Goal: Task Accomplishment & Management: Use online tool/utility

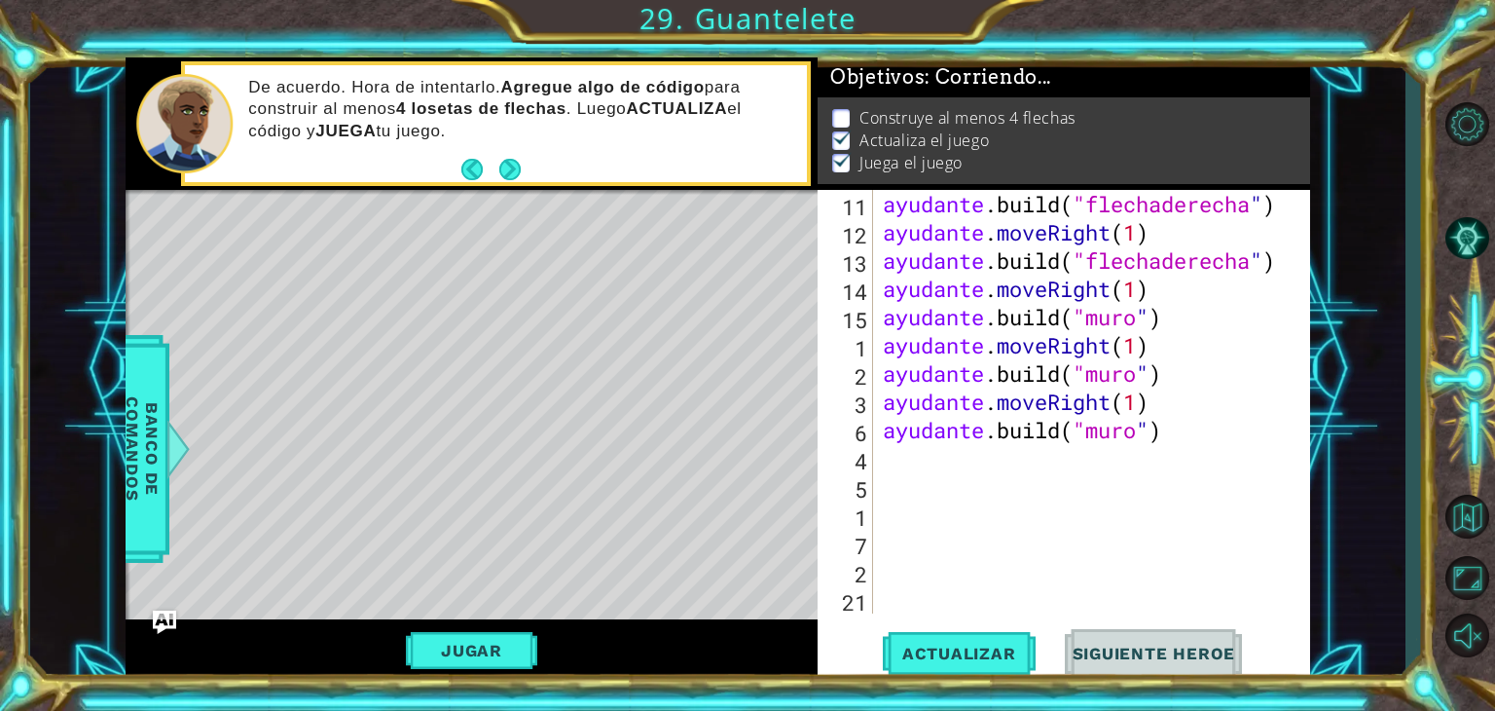
scroll to position [366, 0]
click at [1245, 429] on div "ayudante .build ( "flechaderecha " ) ayudante . moveRight ( 1 ) ayudante .build…" at bounding box center [1089, 430] width 421 height 480
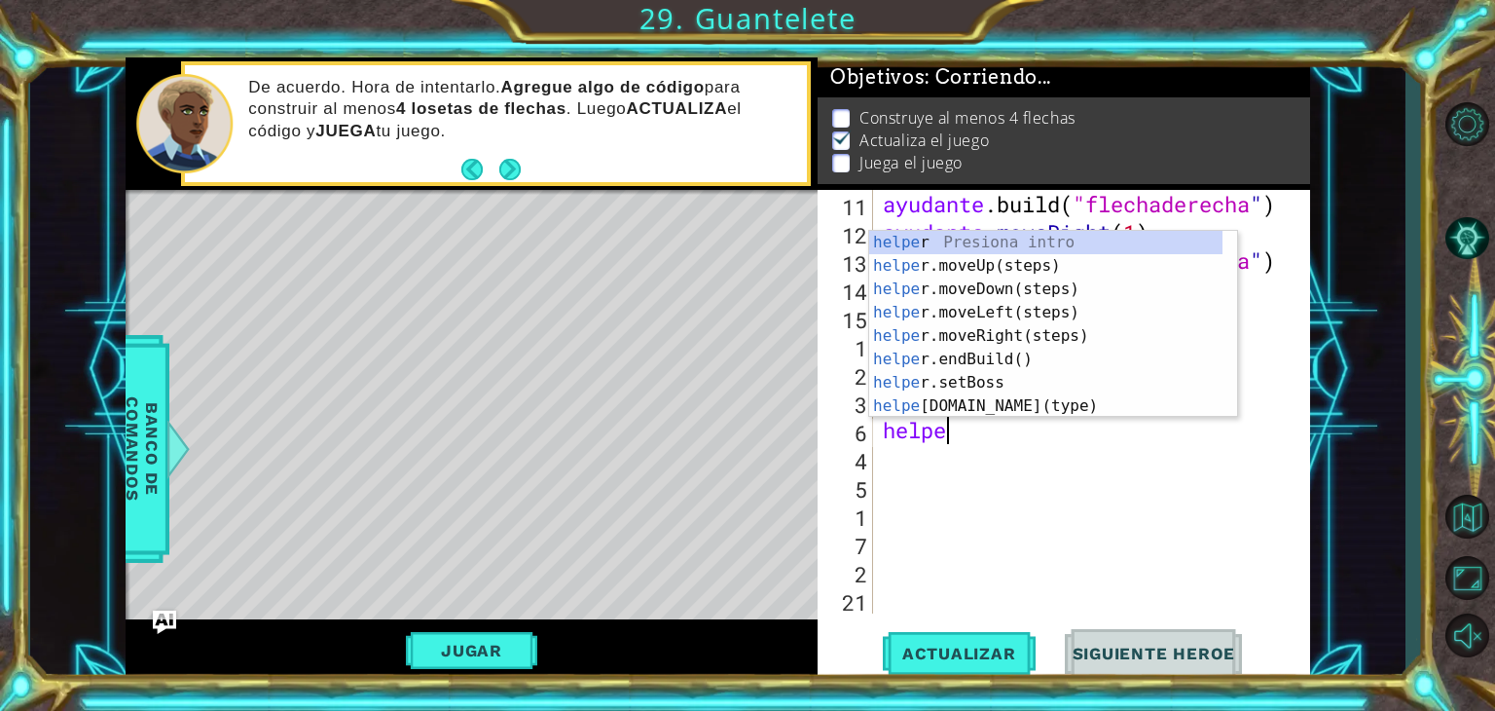
type textarea "h"
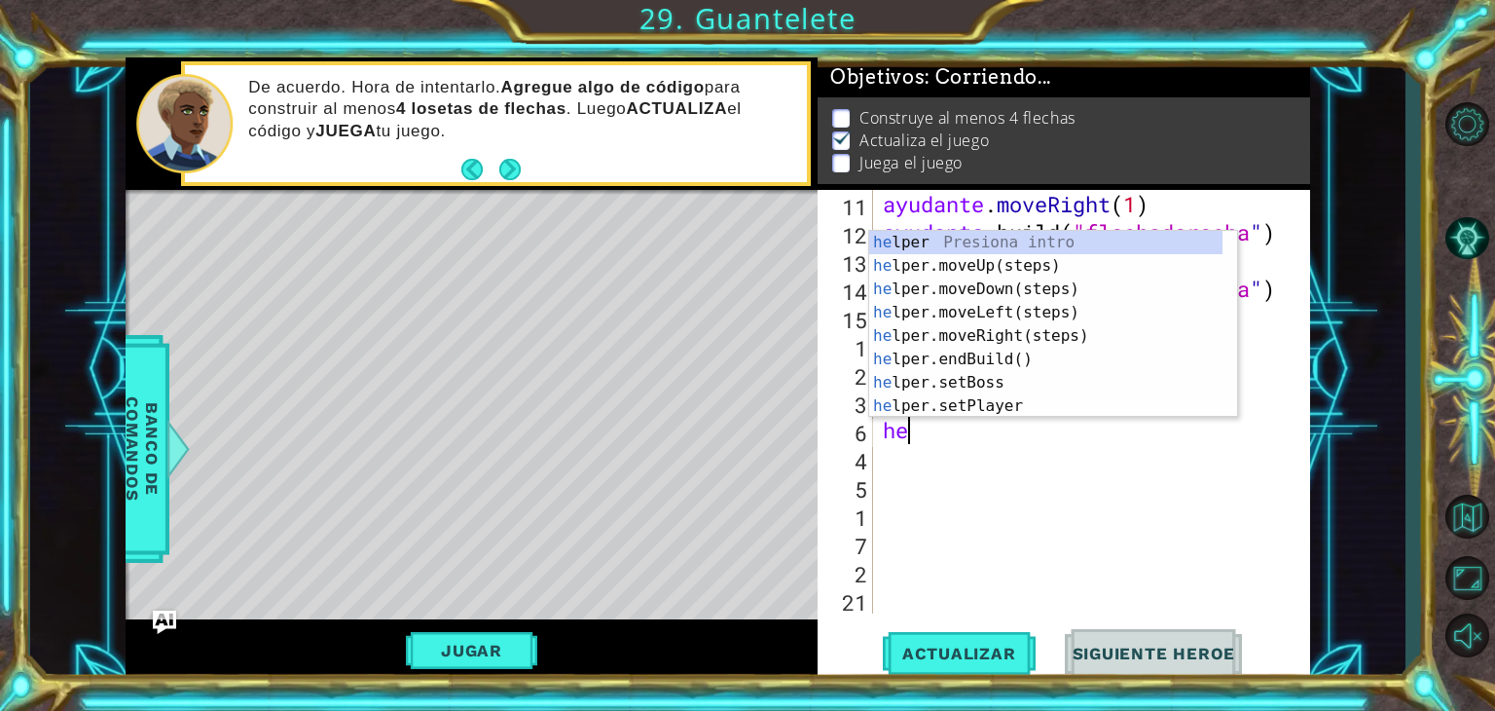
type textarea "h"
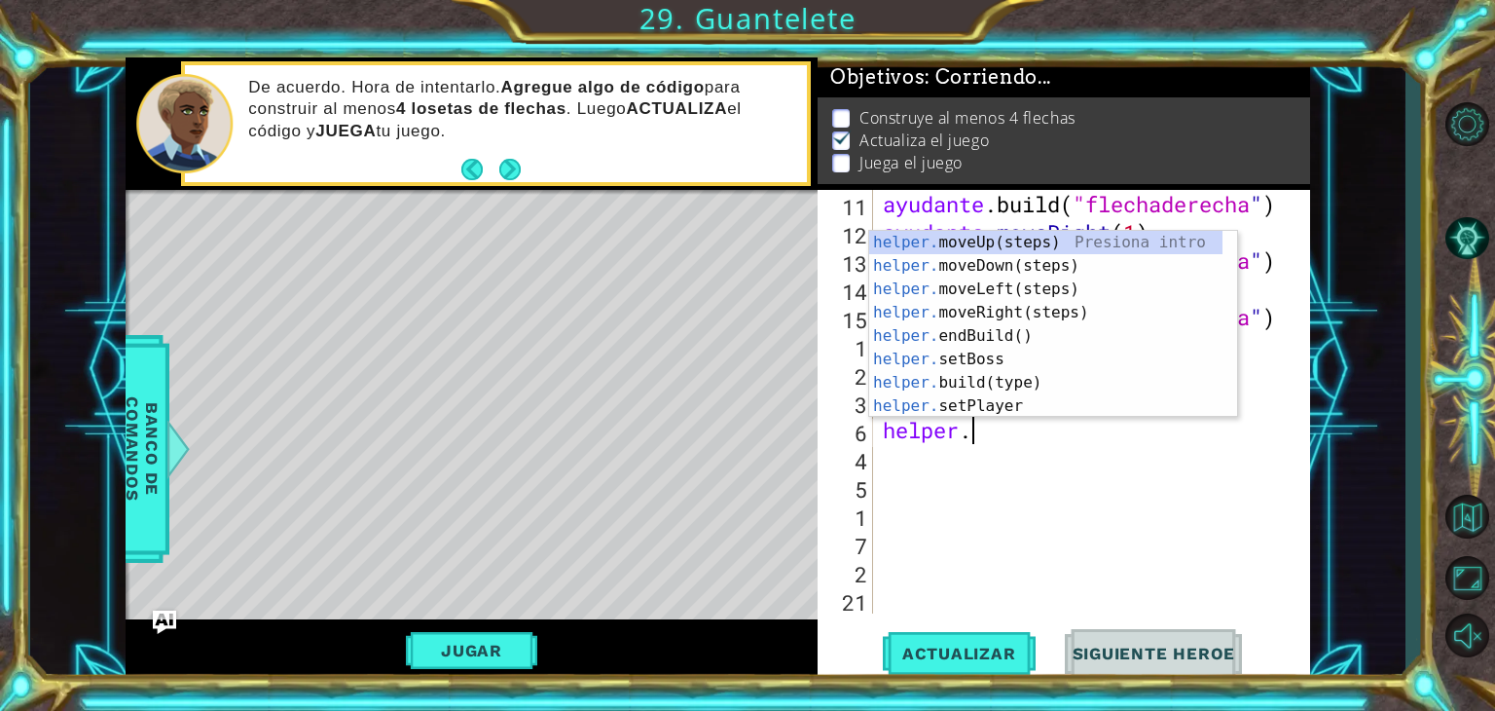
type textarea "h"
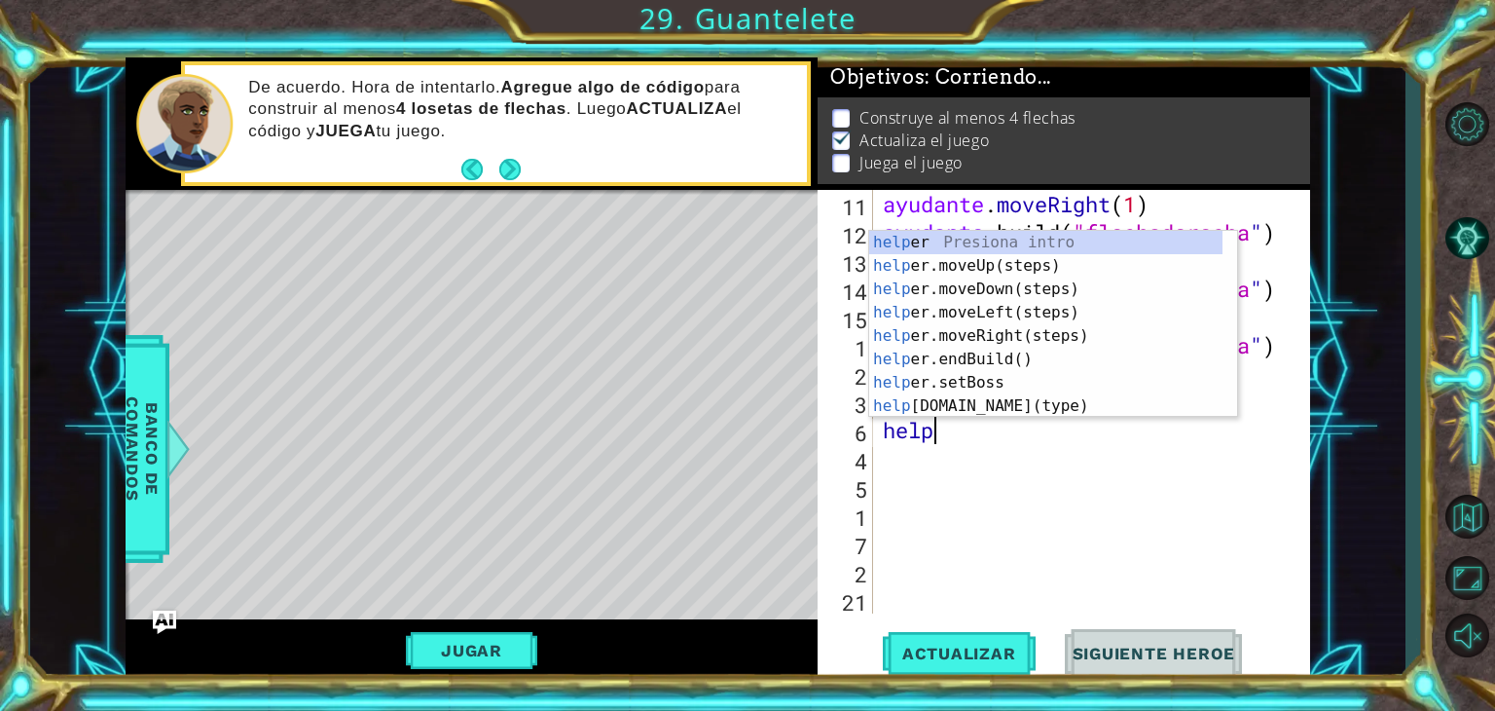
type textarea "h"
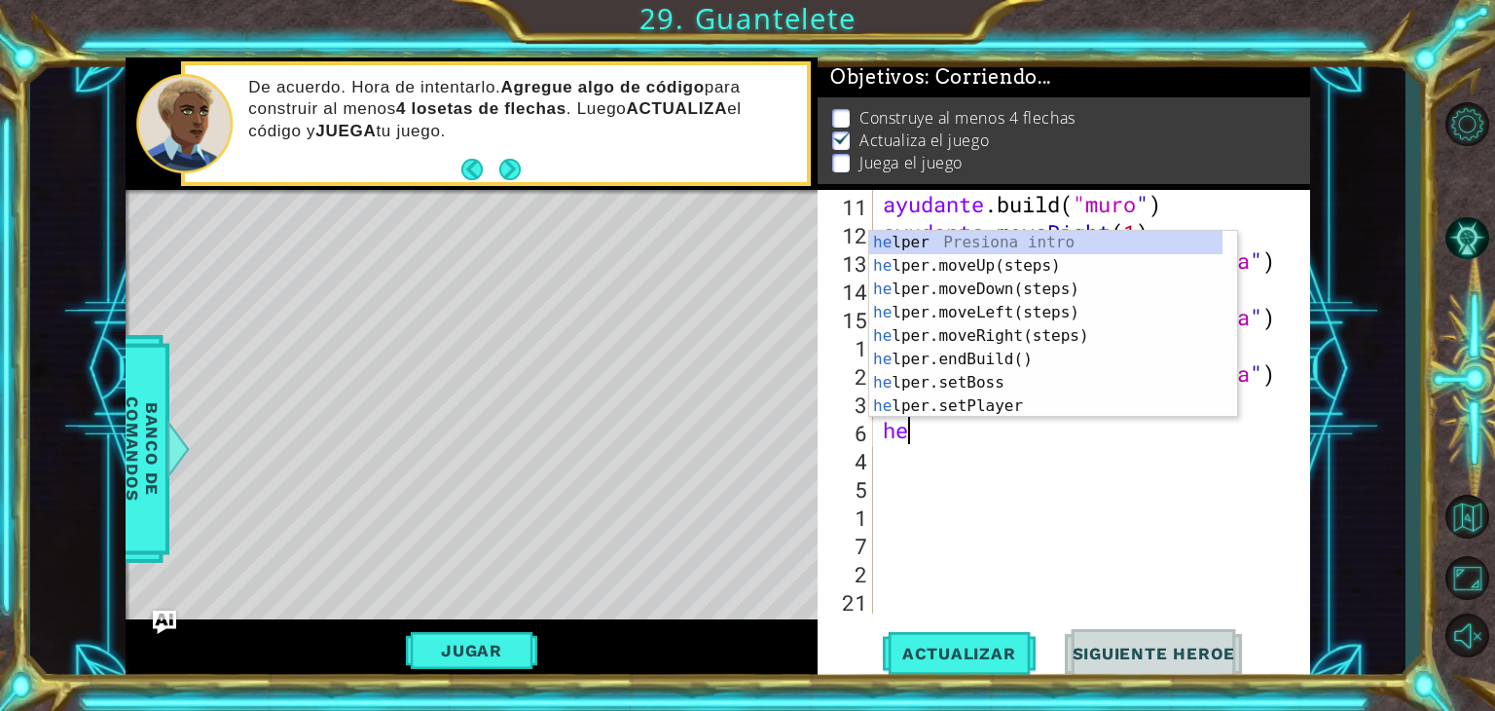
type textarea "h"
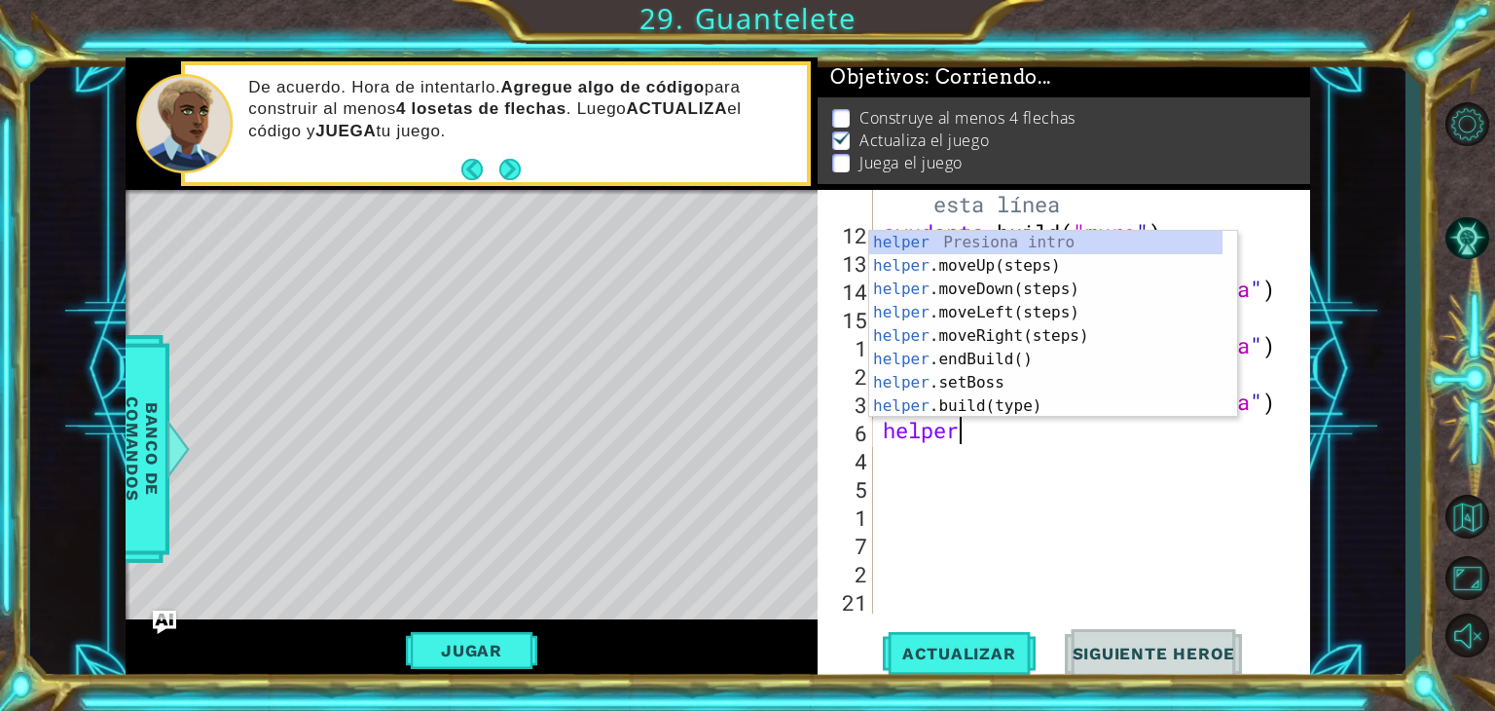
type textarea "h"
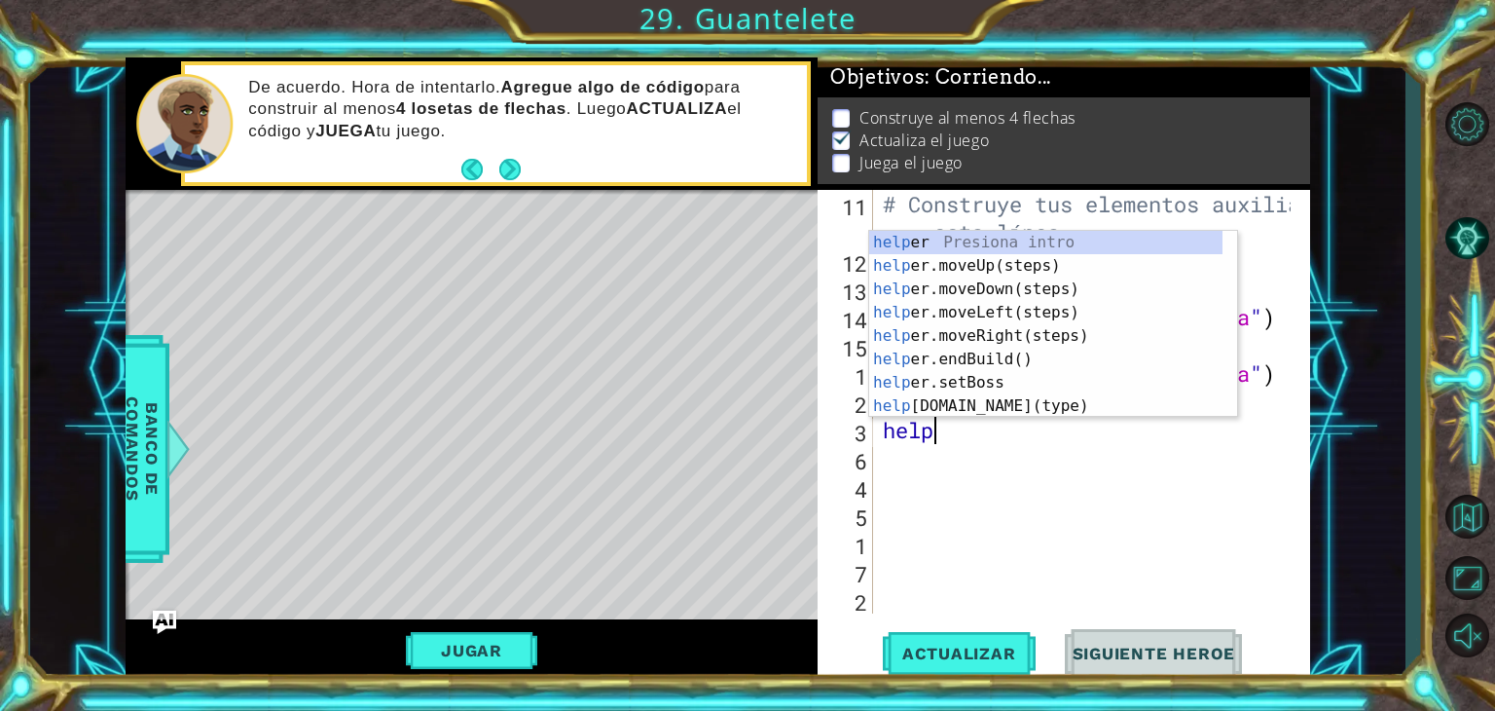
type textarea "h"
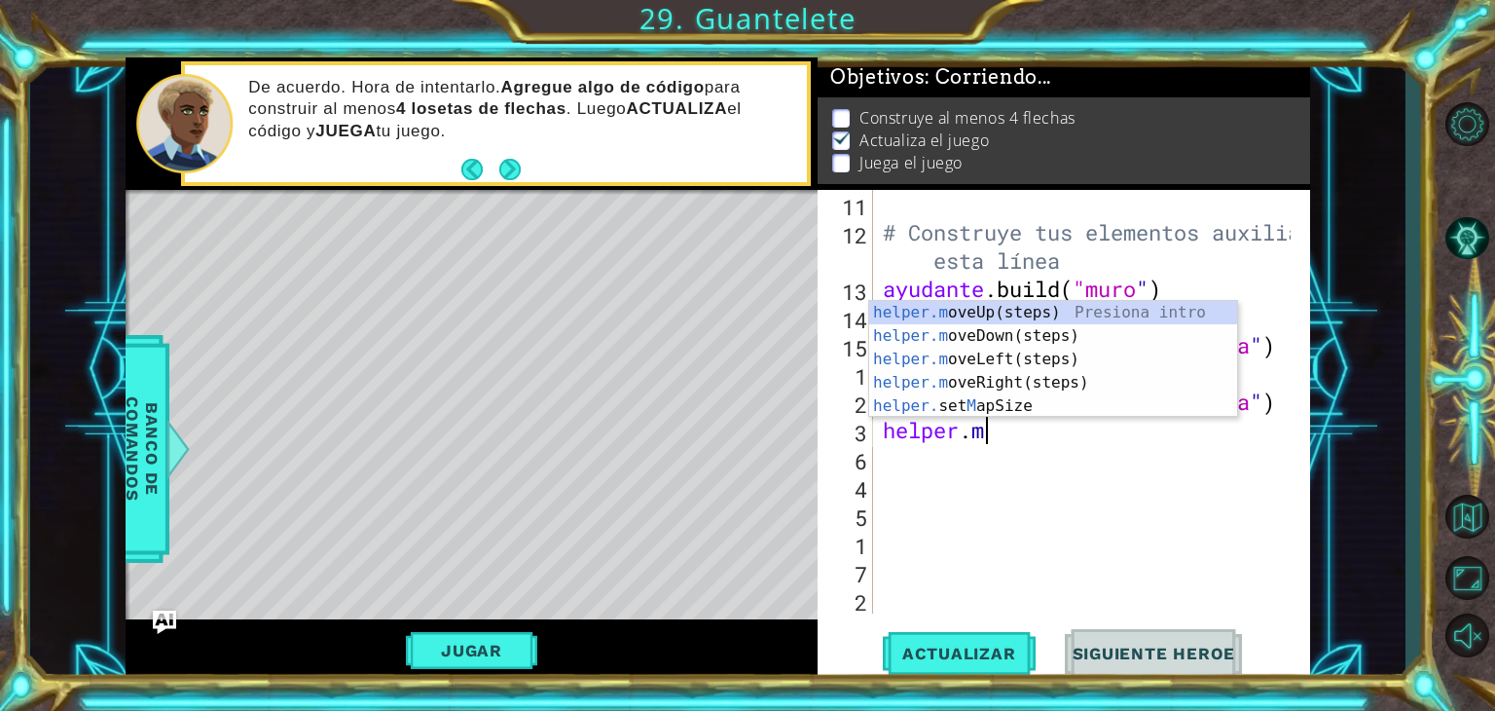
type textarea "h"
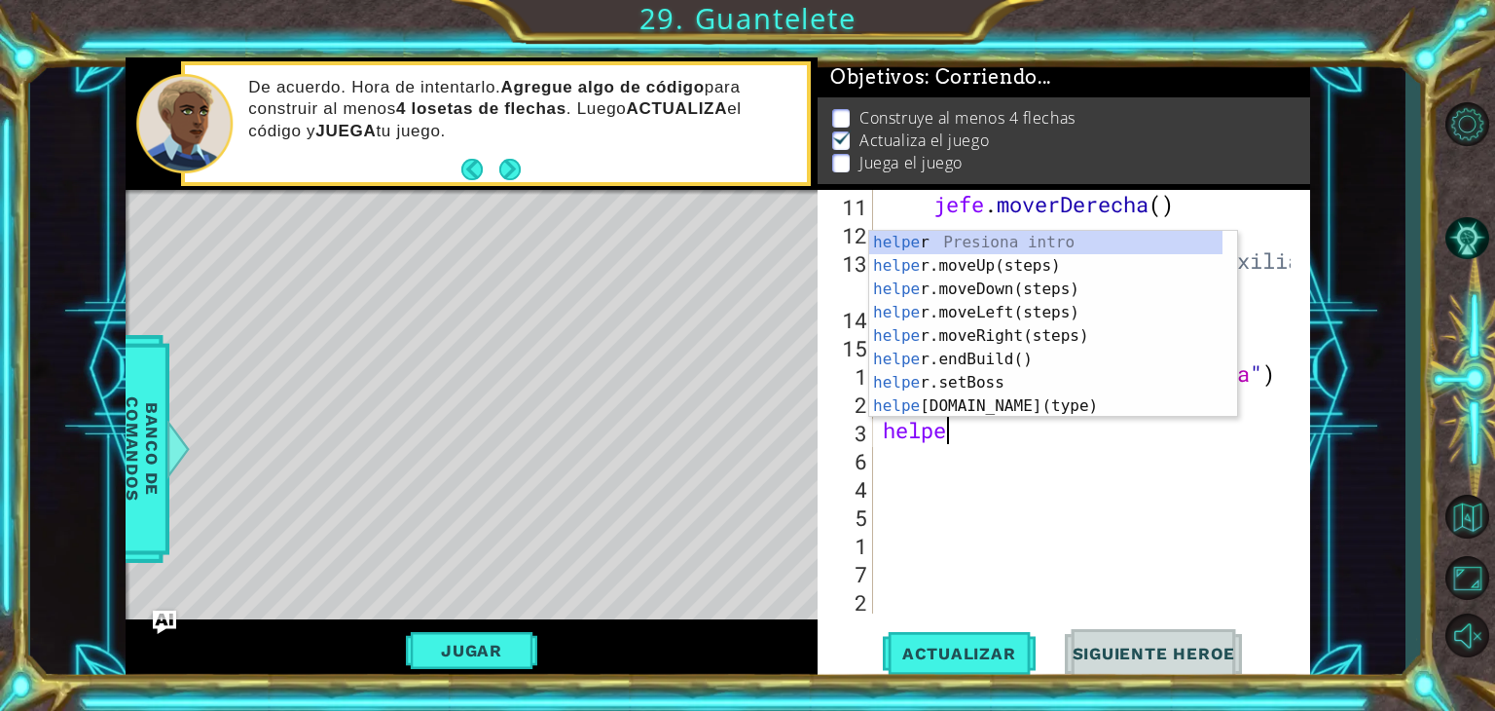
type textarea "h"
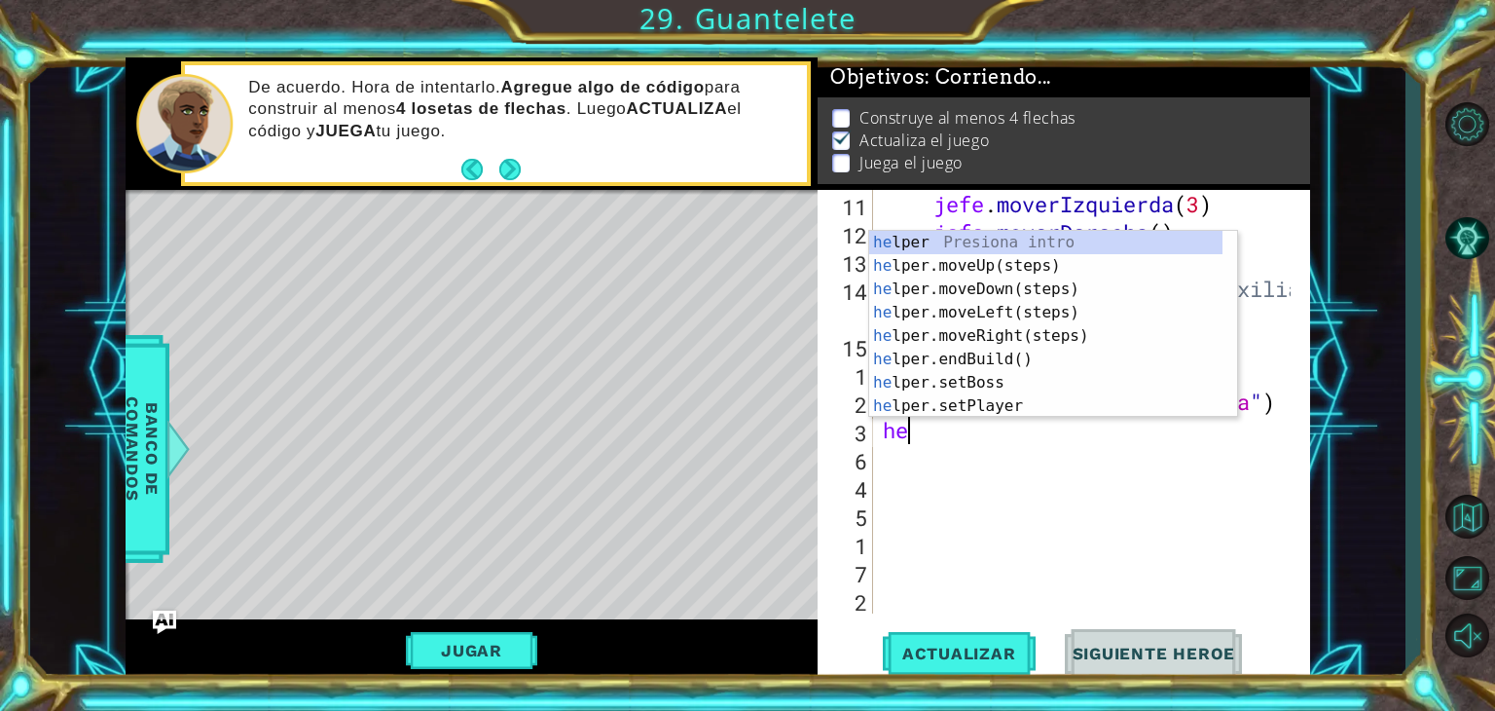
type textarea "h"
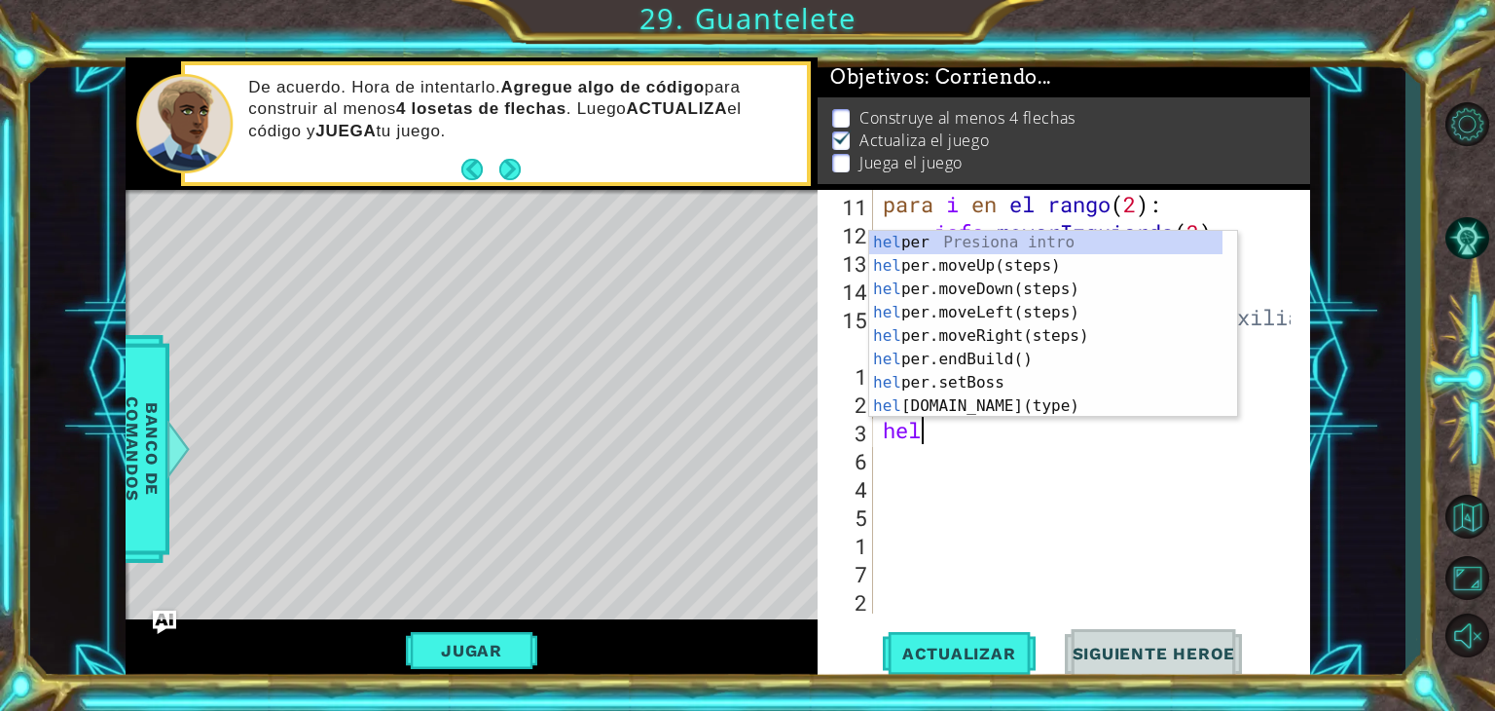
type textarea "h"
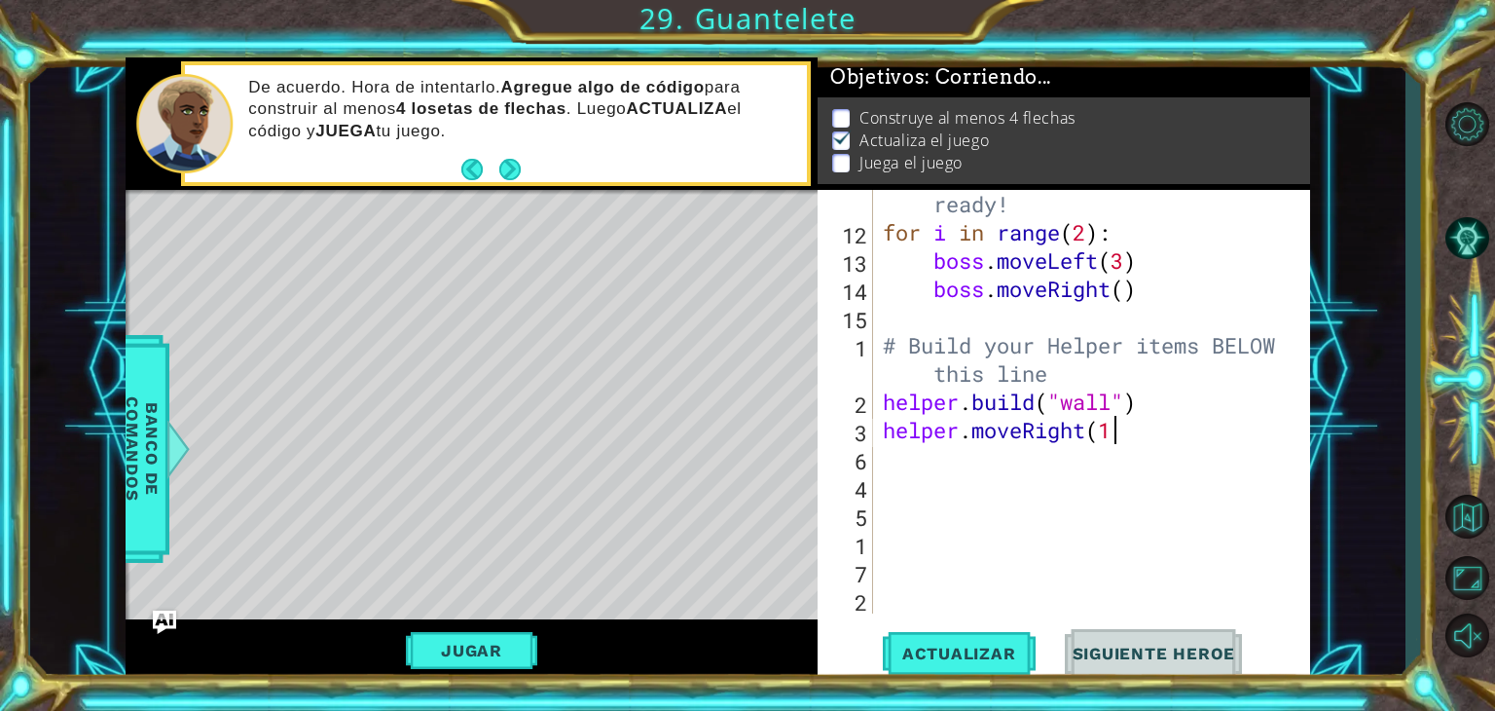
scroll to position [55, 0]
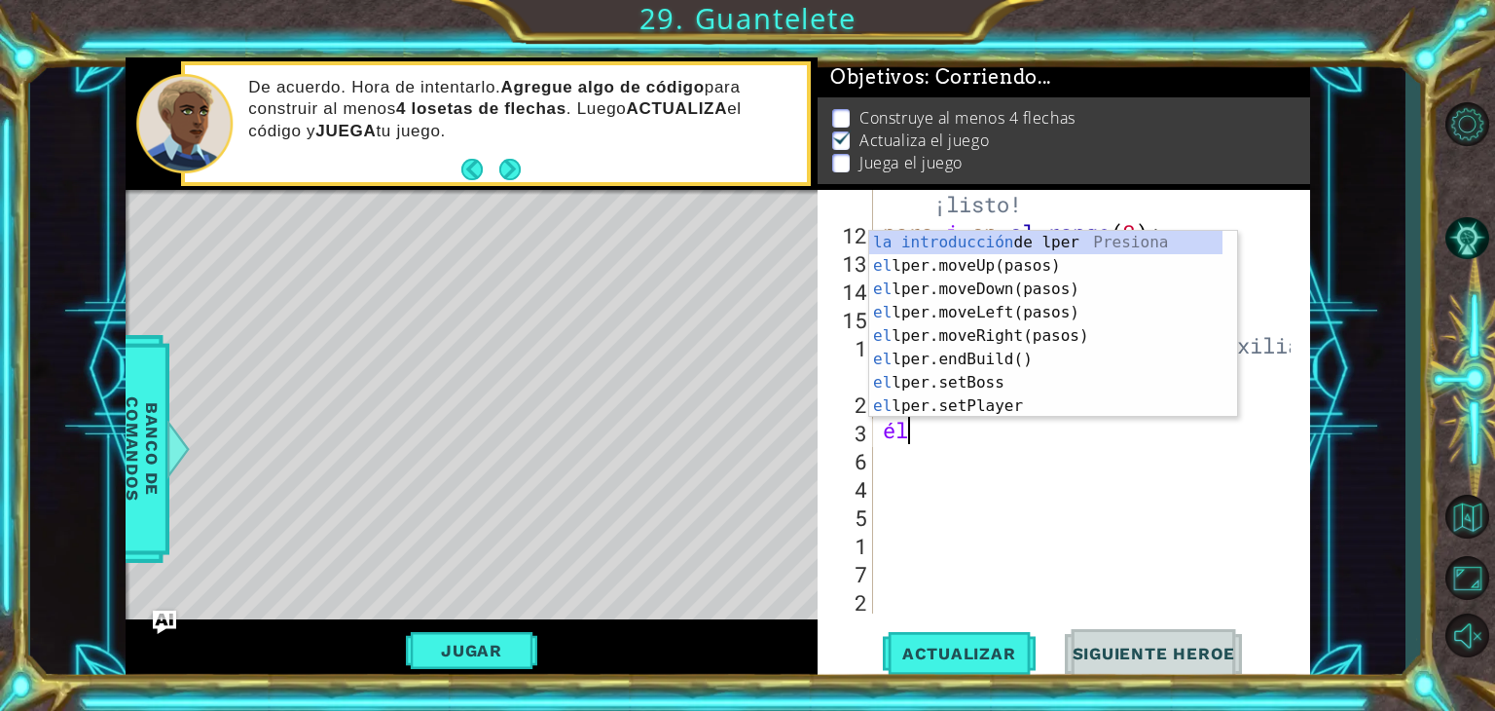
type textarea "h"
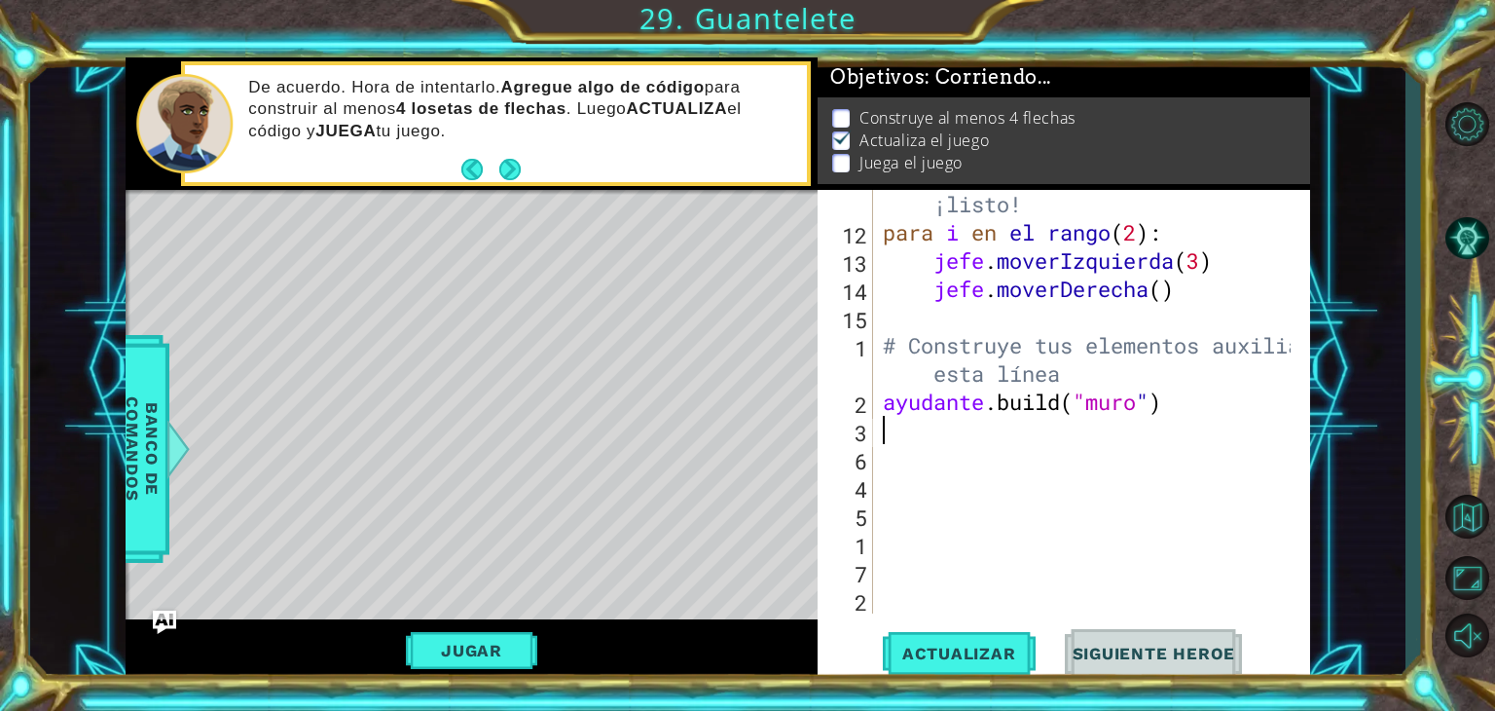
scroll to position [27, 0]
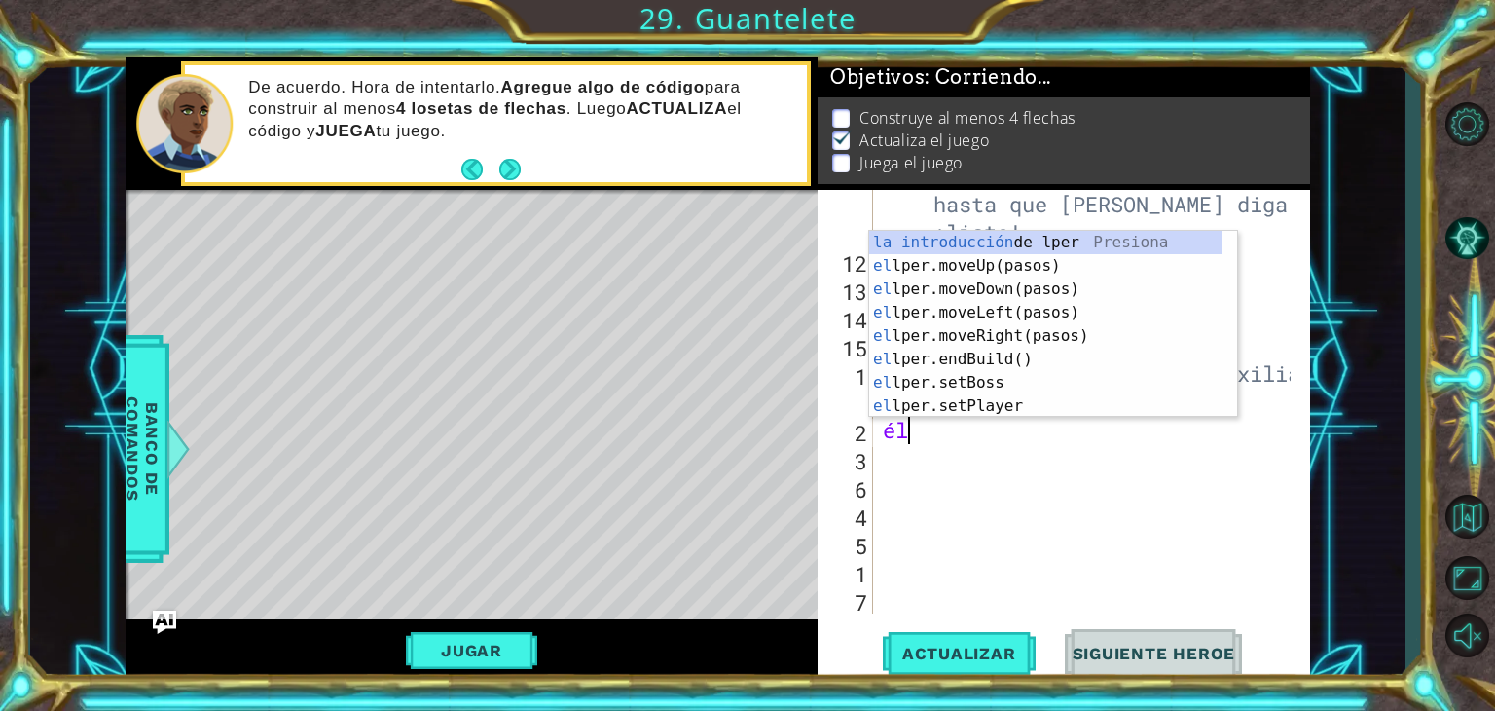
type textarea "h"
